Goal: Find specific page/section: Find specific page/section

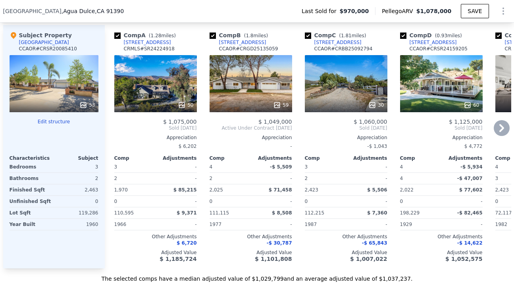
scroll to position [857, 0]
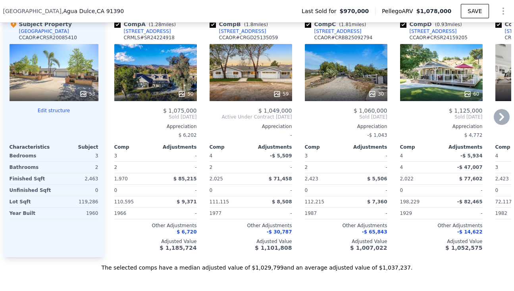
click at [433, 81] on div "60" at bounding box center [441, 72] width 83 height 57
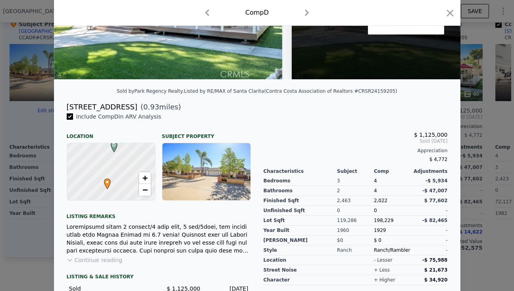
scroll to position [183, 0]
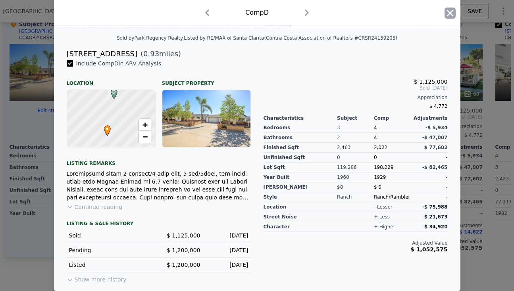
click at [451, 12] on icon "button" at bounding box center [450, 13] width 11 height 11
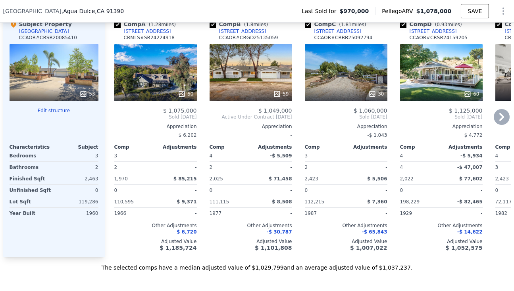
click at [356, 76] on div "30" at bounding box center [346, 72] width 83 height 57
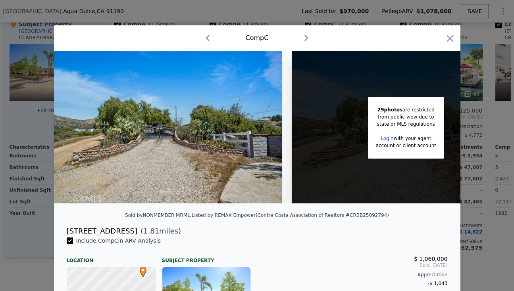
scroll to position [183, 0]
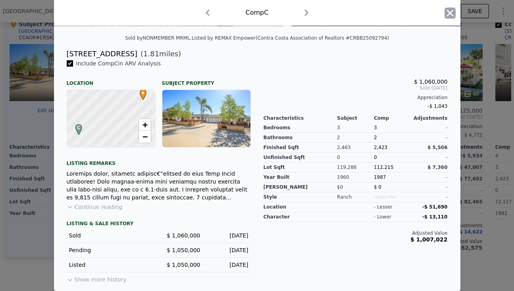
click at [445, 11] on icon "button" at bounding box center [450, 13] width 11 height 11
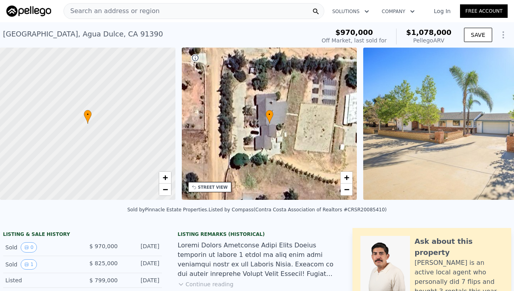
click at [281, 134] on div "• + −" at bounding box center [269, 124] width 175 height 152
click at [207, 185] on div "STREET VIEW" at bounding box center [213, 188] width 30 height 6
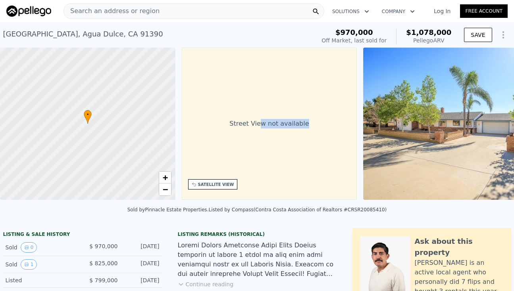
drag, startPoint x: 277, startPoint y: 139, endPoint x: 264, endPoint y: 124, distance: 20.2
click at [264, 124] on div "Street View not available" at bounding box center [269, 124] width 175 height 152
click at [285, 135] on div "Street View not available" at bounding box center [269, 124] width 175 height 152
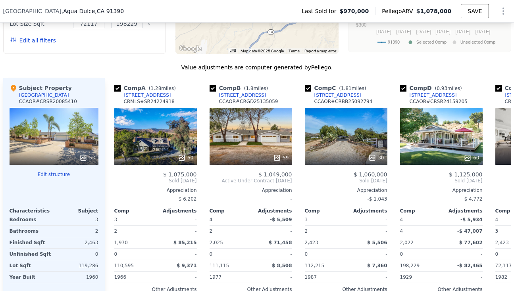
scroll to position [816, 0]
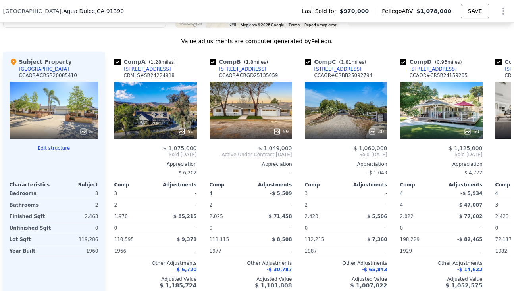
click at [82, 135] on icon at bounding box center [83, 132] width 8 height 8
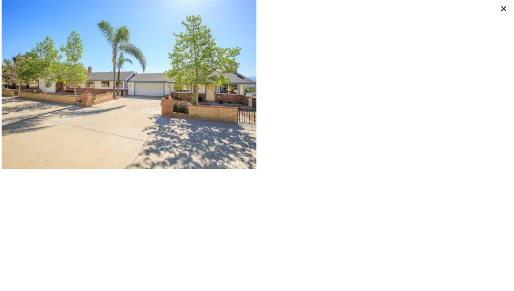
click at [505, 8] on icon at bounding box center [503, 8] width 11 height 11
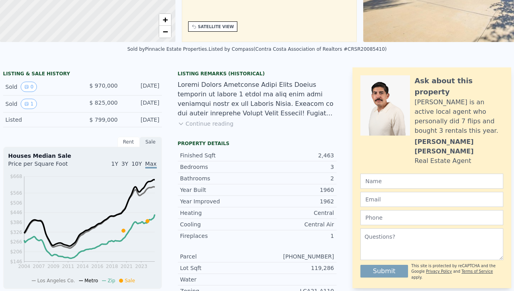
scroll to position [0, 0]
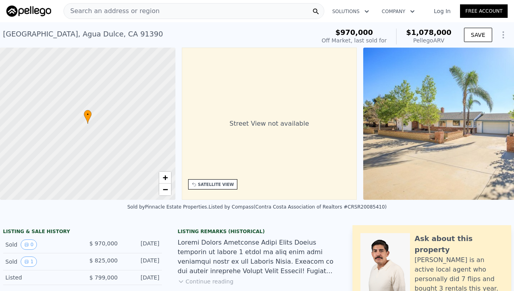
click at [103, 13] on span "Search an address or region" at bounding box center [112, 11] width 96 height 10
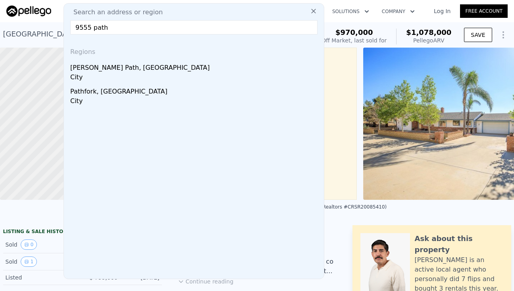
click at [91, 29] on input "9555 path" at bounding box center [193, 27] width 247 height 14
click at [116, 25] on input "9555 path" at bounding box center [193, 27] width 247 height 14
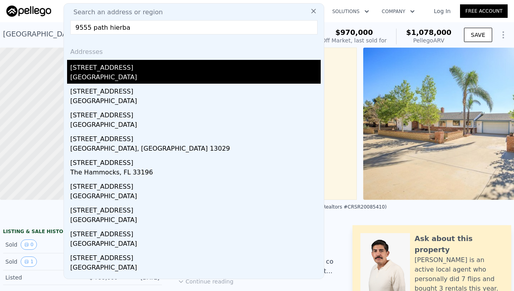
type input "9555 path hierba"
click at [92, 75] on div "[GEOGRAPHIC_DATA]" at bounding box center [195, 78] width 250 height 11
